Goal: Navigation & Orientation: Find specific page/section

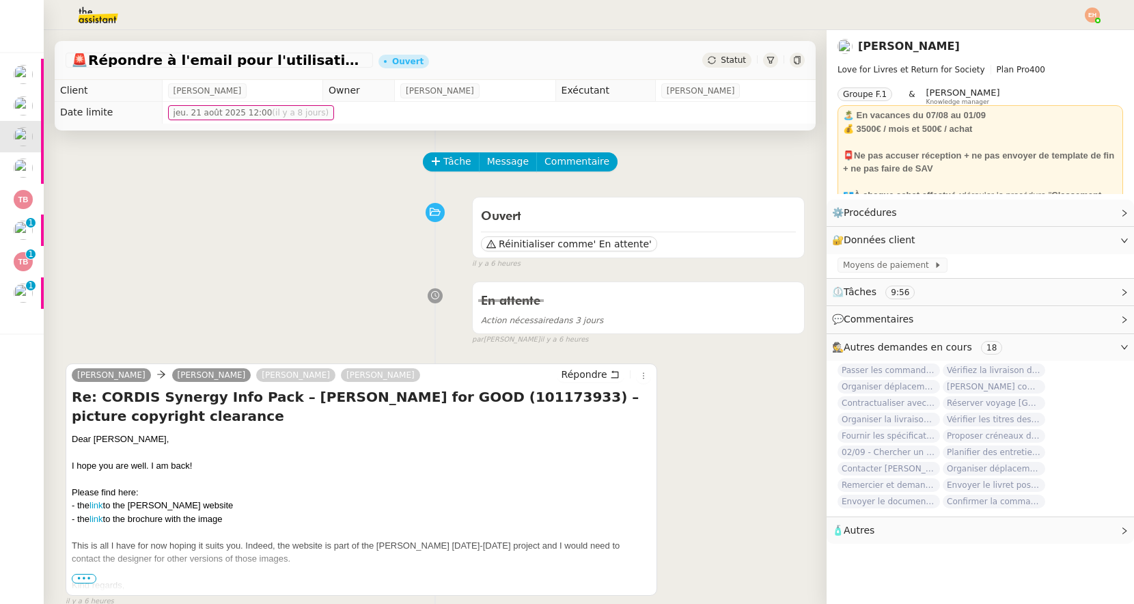
scroll to position [256, 0]
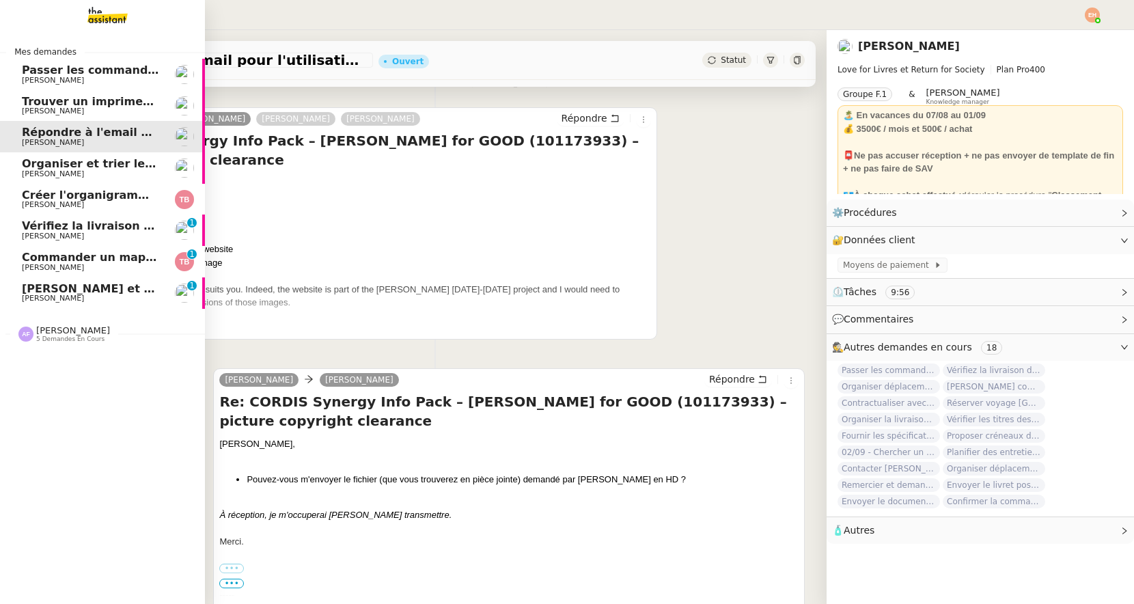
click at [55, 206] on span "[PERSON_NAME]" at bounding box center [53, 204] width 62 height 9
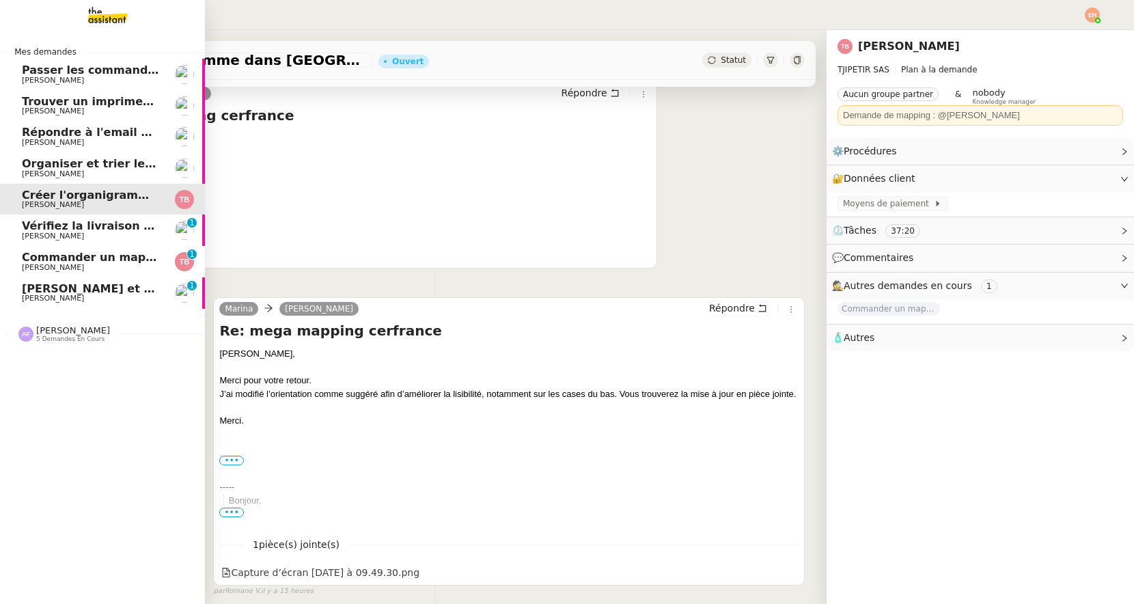
scroll to position [232, 0]
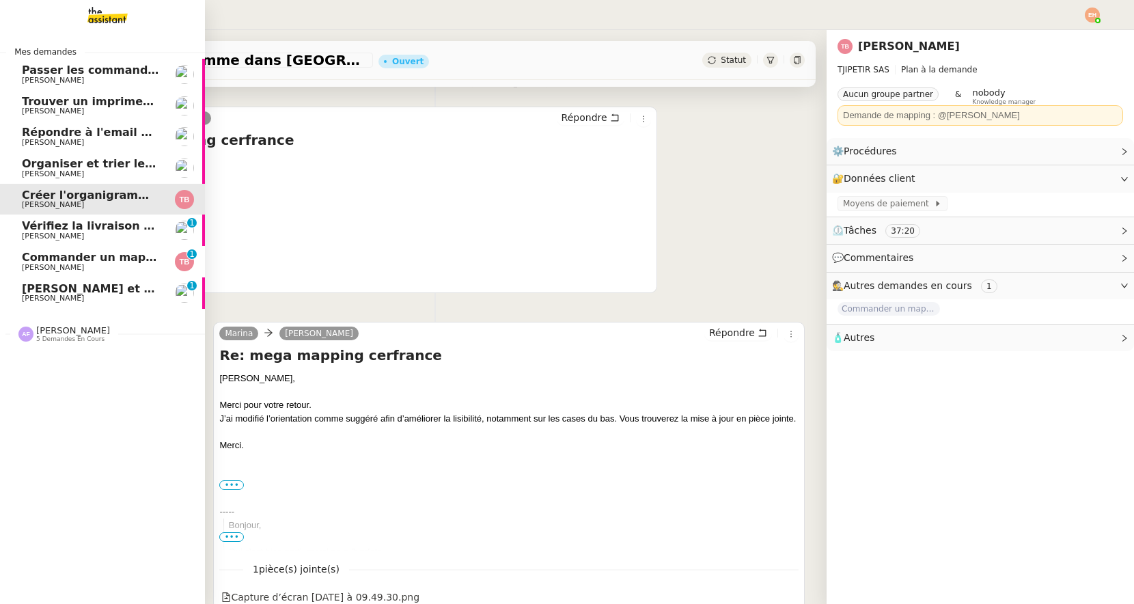
click at [56, 233] on span "[PERSON_NAME]" at bounding box center [53, 236] width 62 height 9
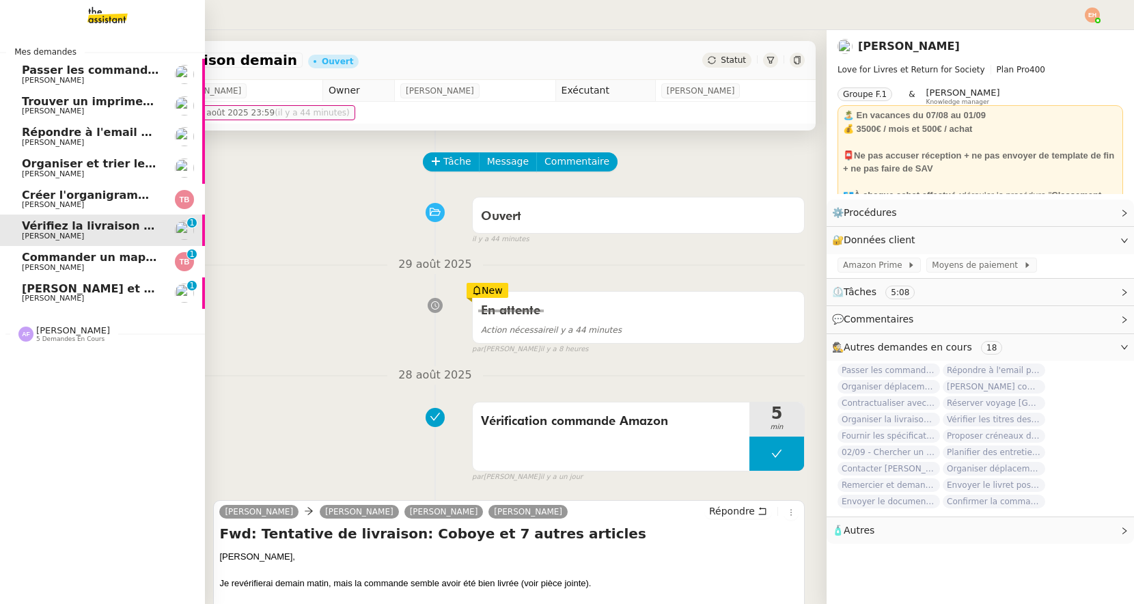
click at [77, 287] on span "[PERSON_NAME] et analyser les candidatures LinkedIn" at bounding box center [190, 288] width 337 height 13
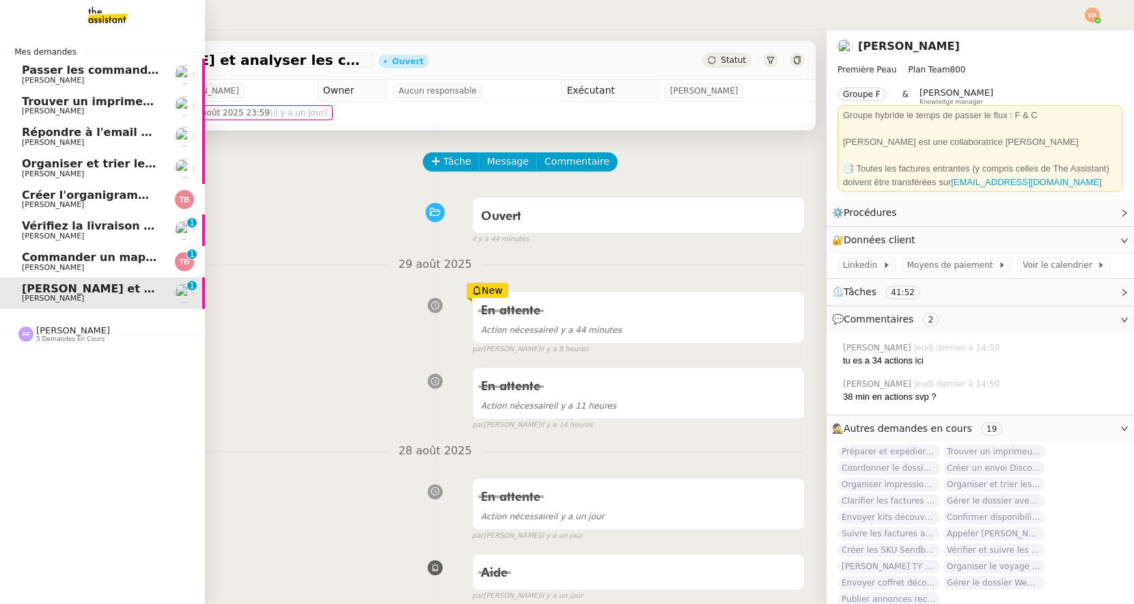
click at [90, 262] on span "Commander un mapping pour ACORA" at bounding box center [137, 257] width 230 height 13
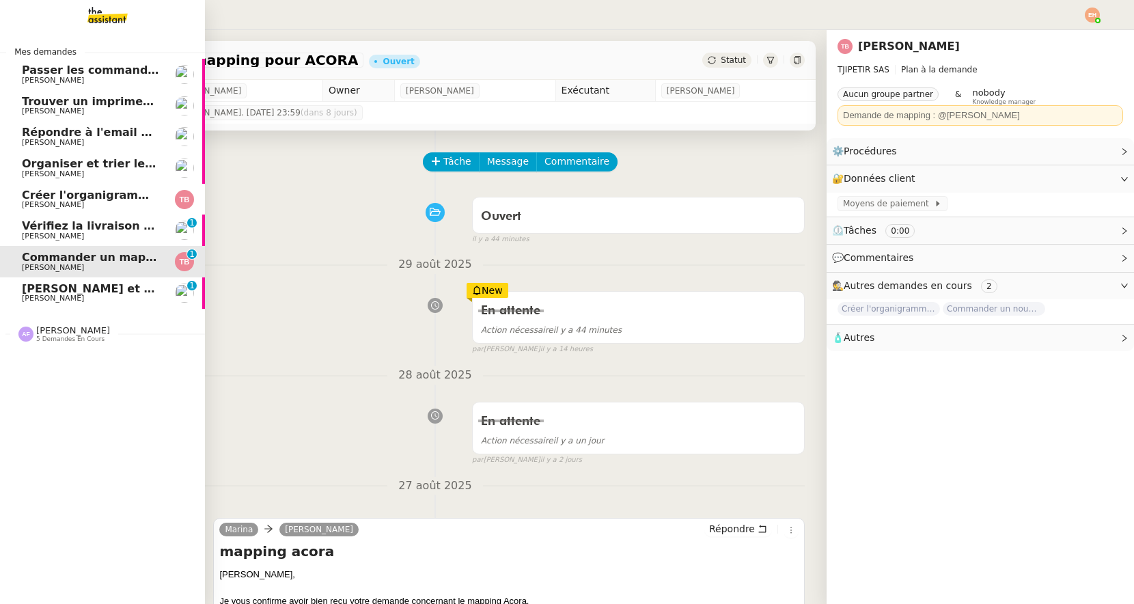
click at [117, 192] on span "Créer l'organigramme dans [GEOGRAPHIC_DATA]" at bounding box center [172, 195] width 300 height 13
